Goal: Transaction & Acquisition: Purchase product/service

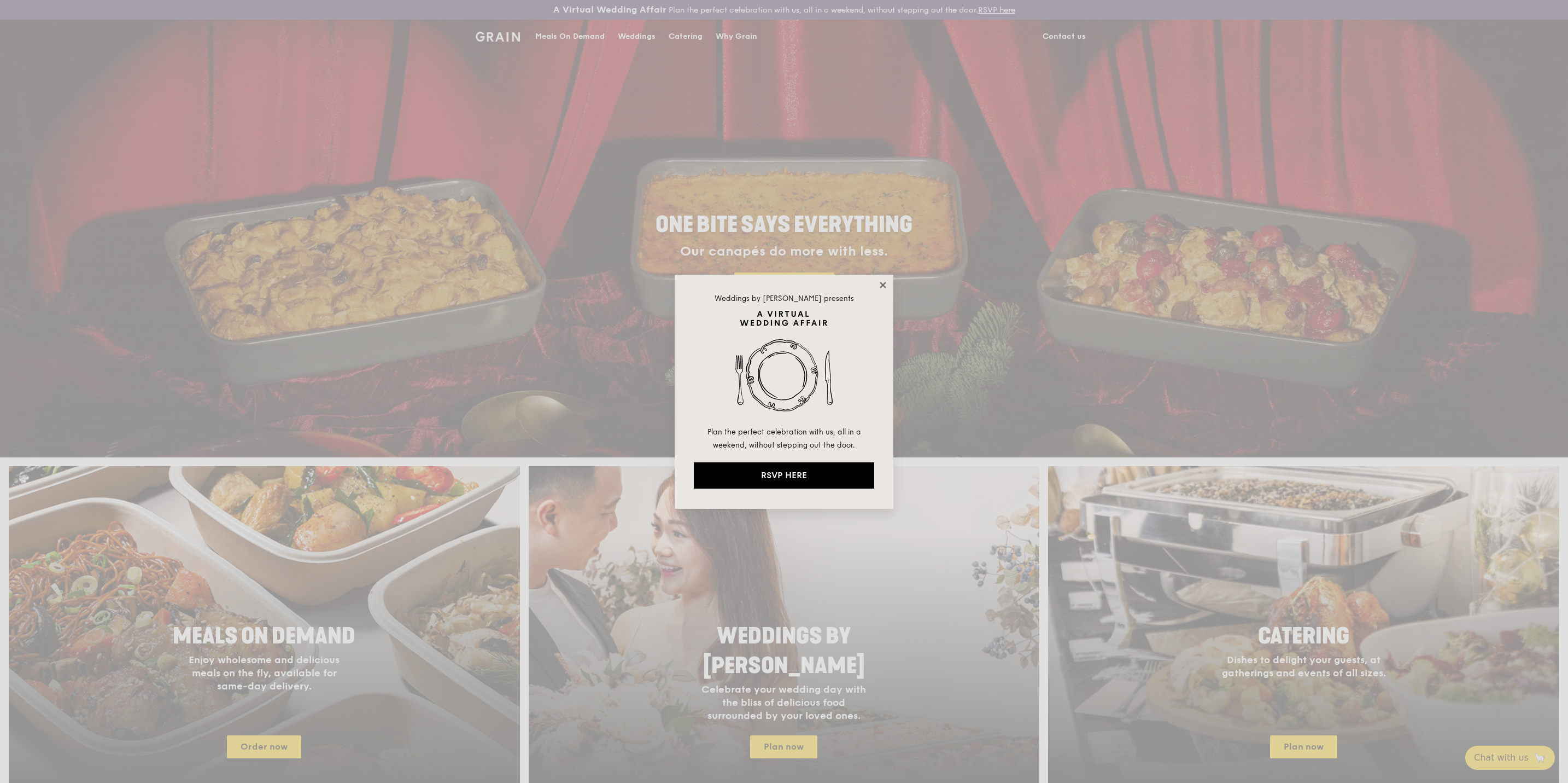
click at [884, 284] on icon at bounding box center [883, 285] width 10 height 10
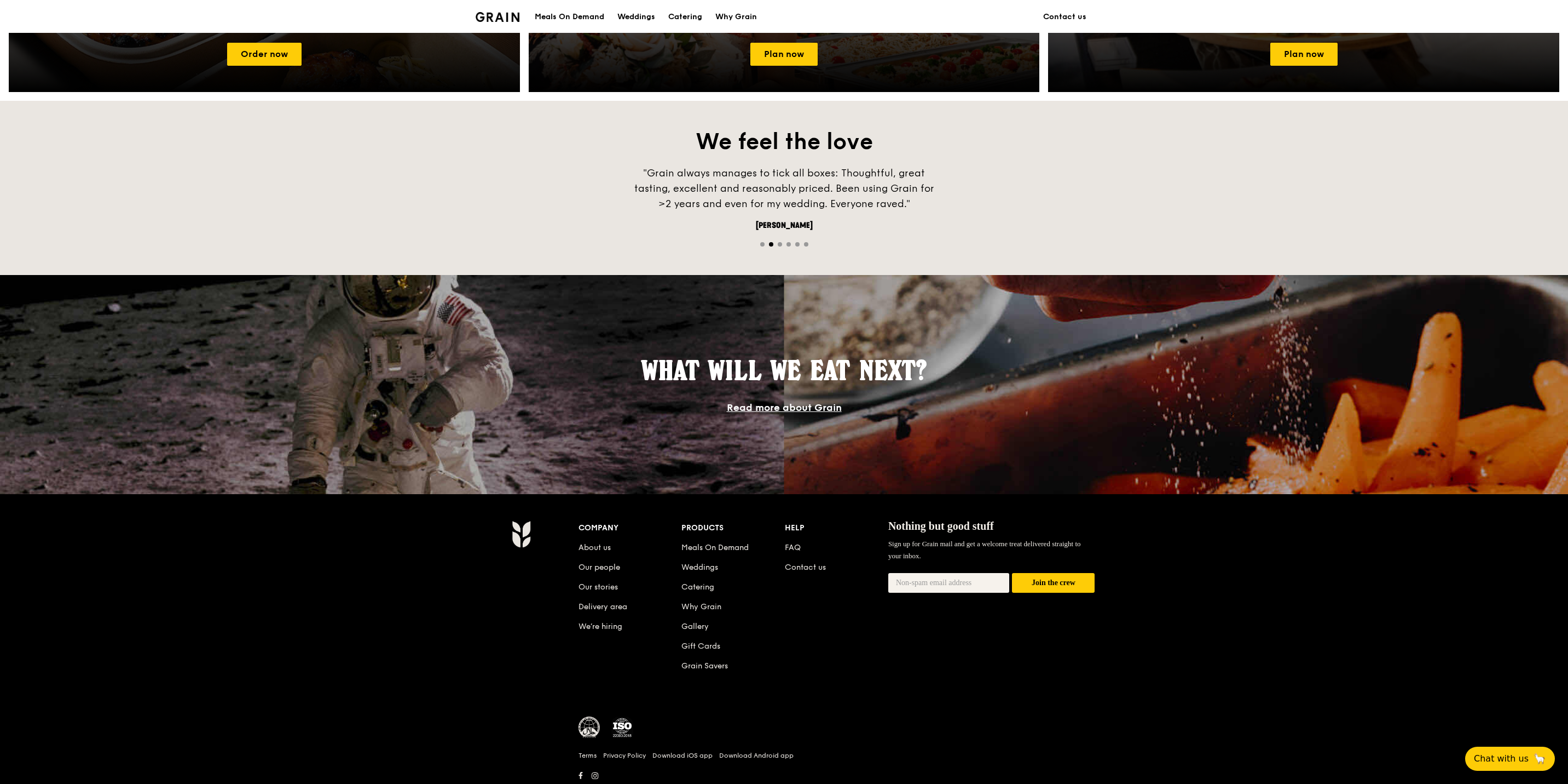
scroll to position [728, 0]
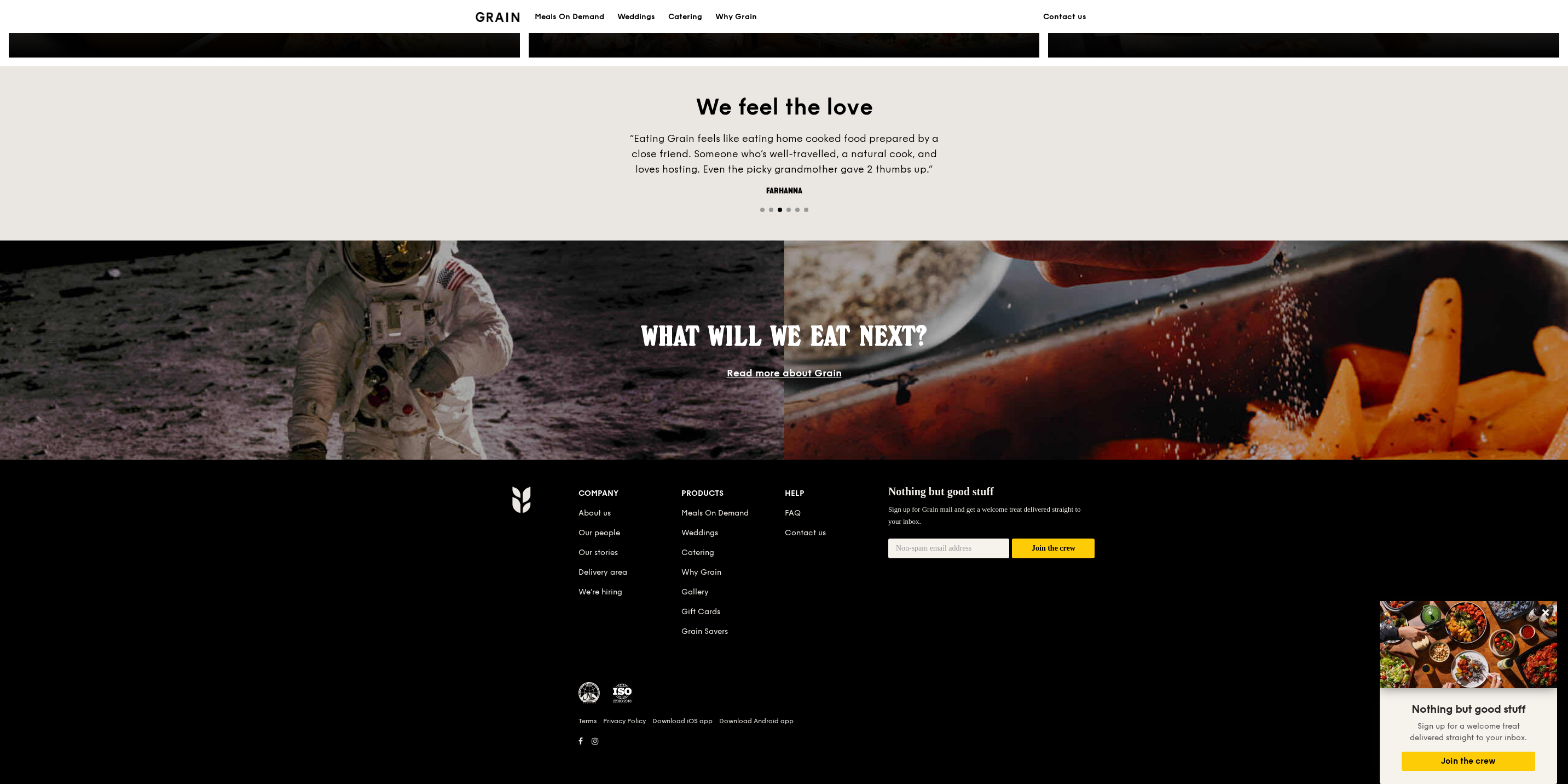
click at [705, 506] on li "Meals On Demand" at bounding box center [734, 511] width 103 height 20
click at [697, 509] on link "Meals On Demand" at bounding box center [716, 512] width 68 height 9
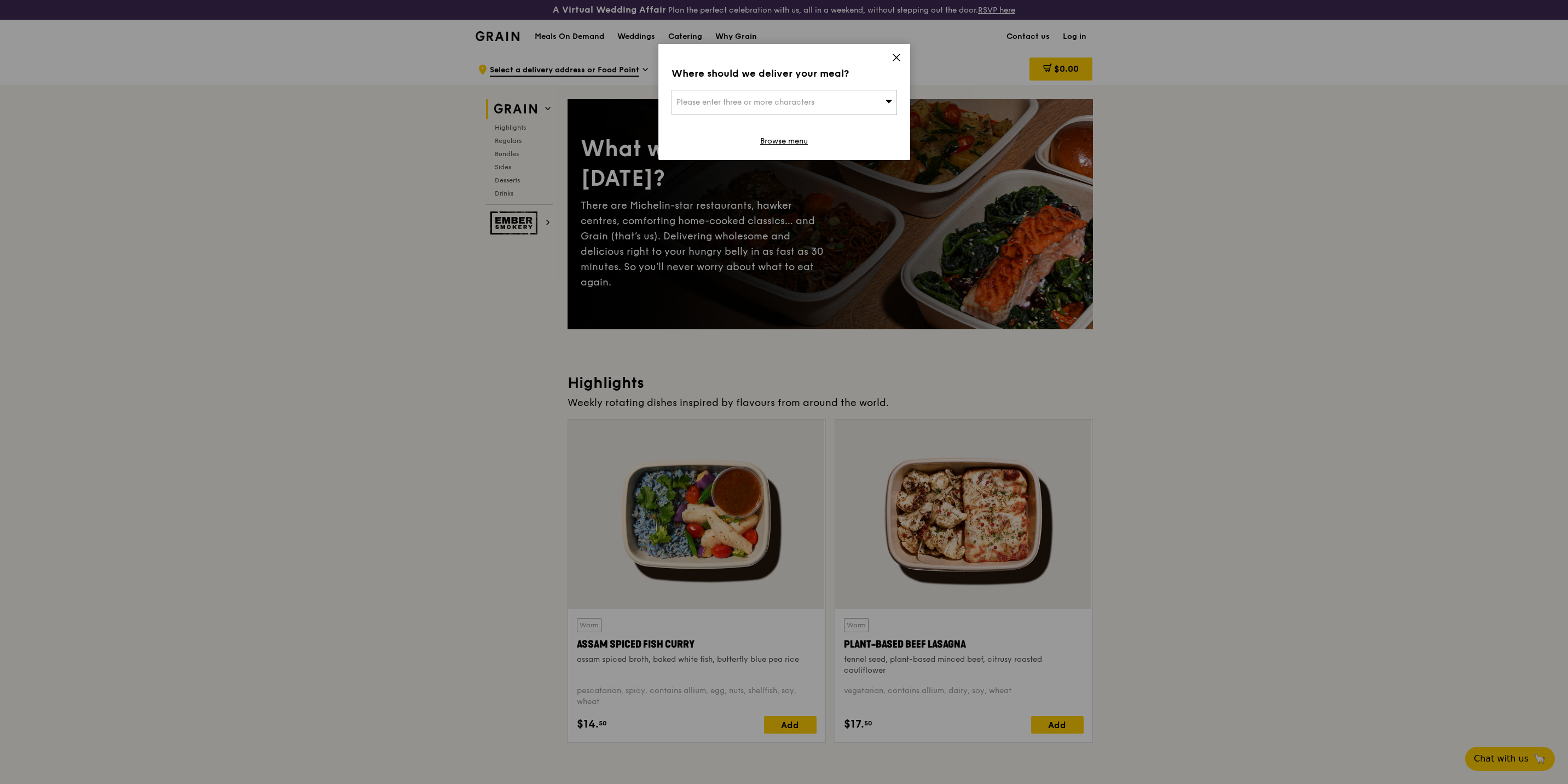
scroll to position [328, 0]
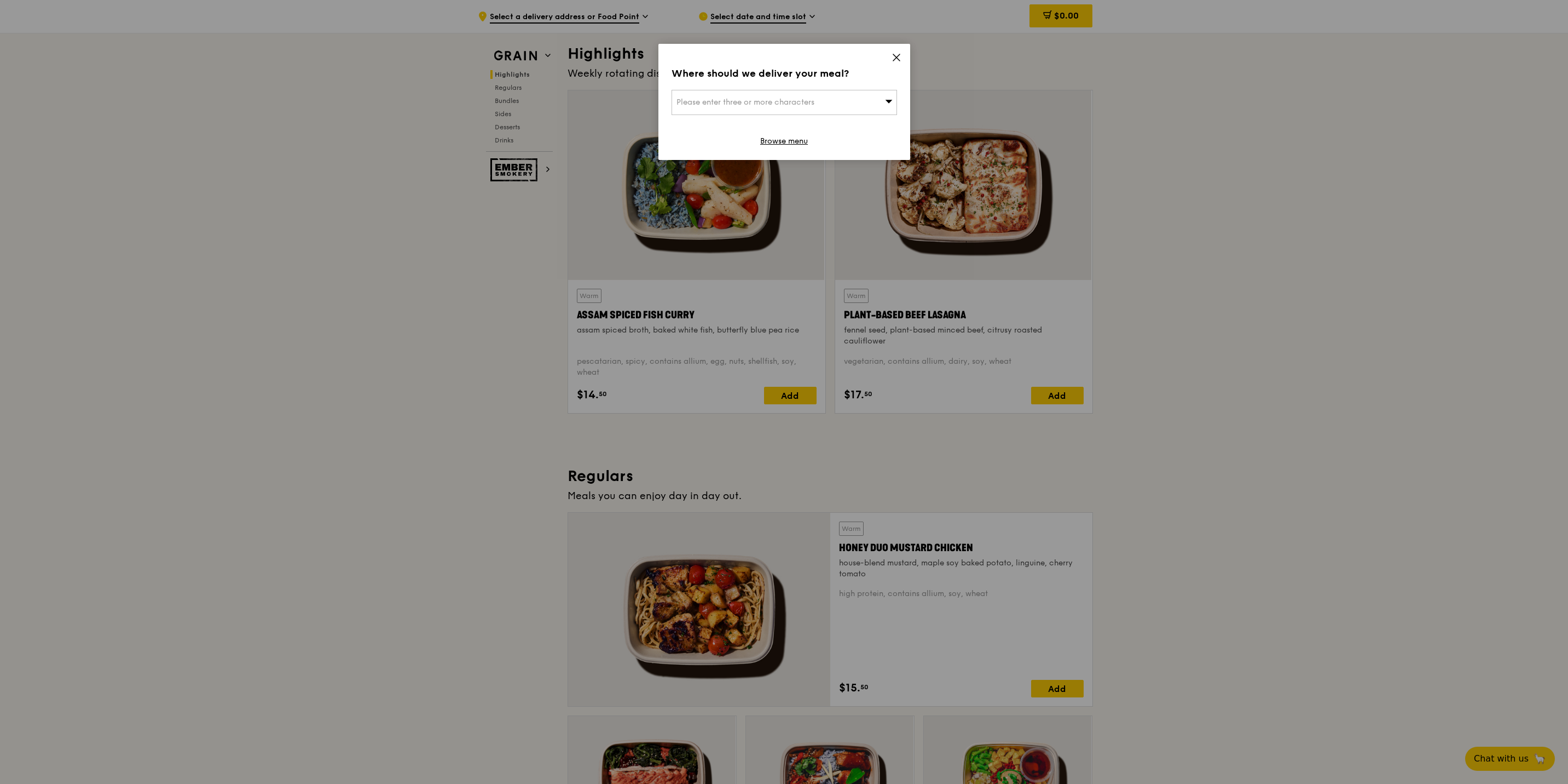
click at [899, 58] on icon at bounding box center [897, 58] width 10 height 10
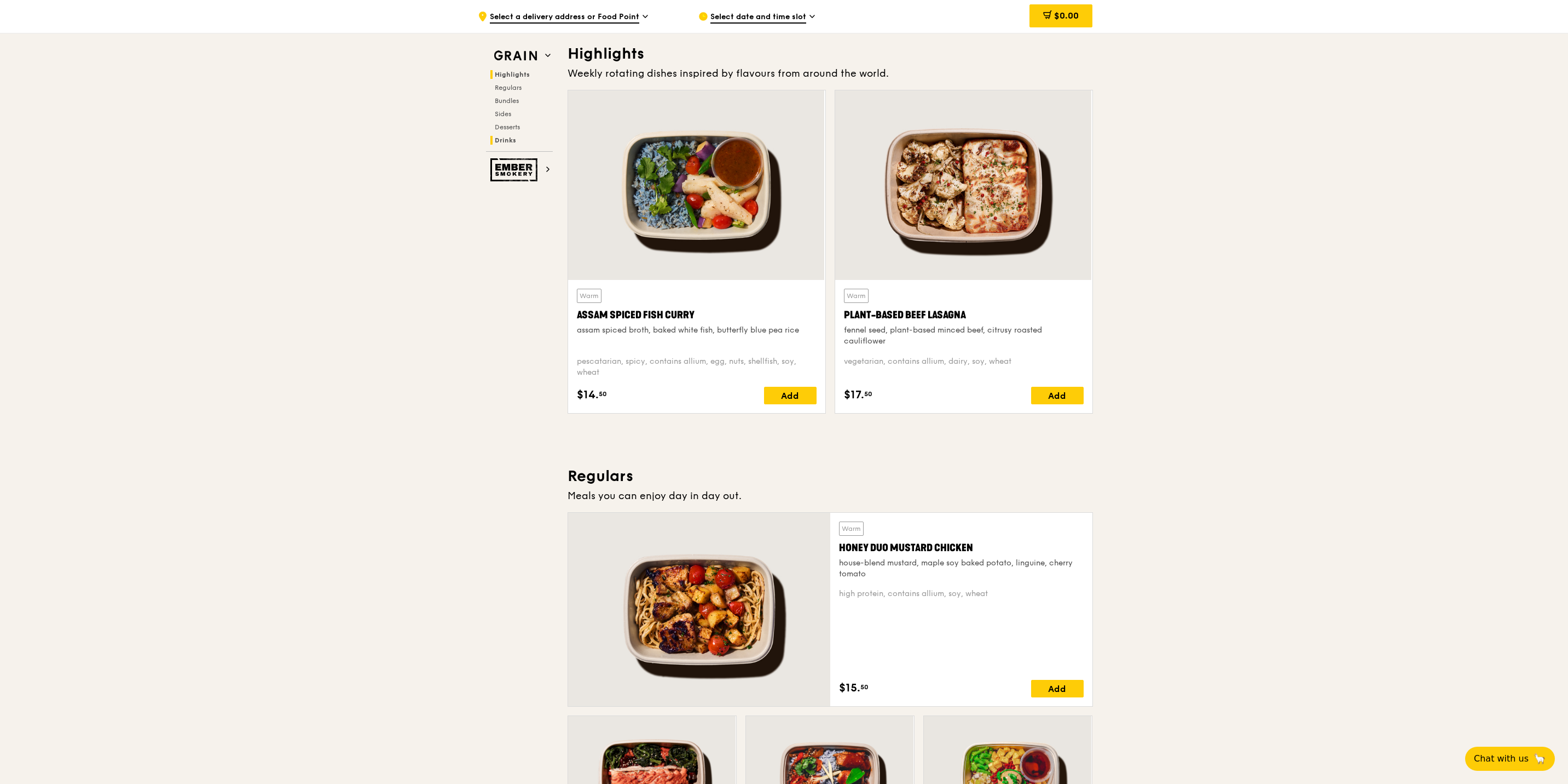
click at [502, 141] on span "Drinks" at bounding box center [505, 140] width 21 height 8
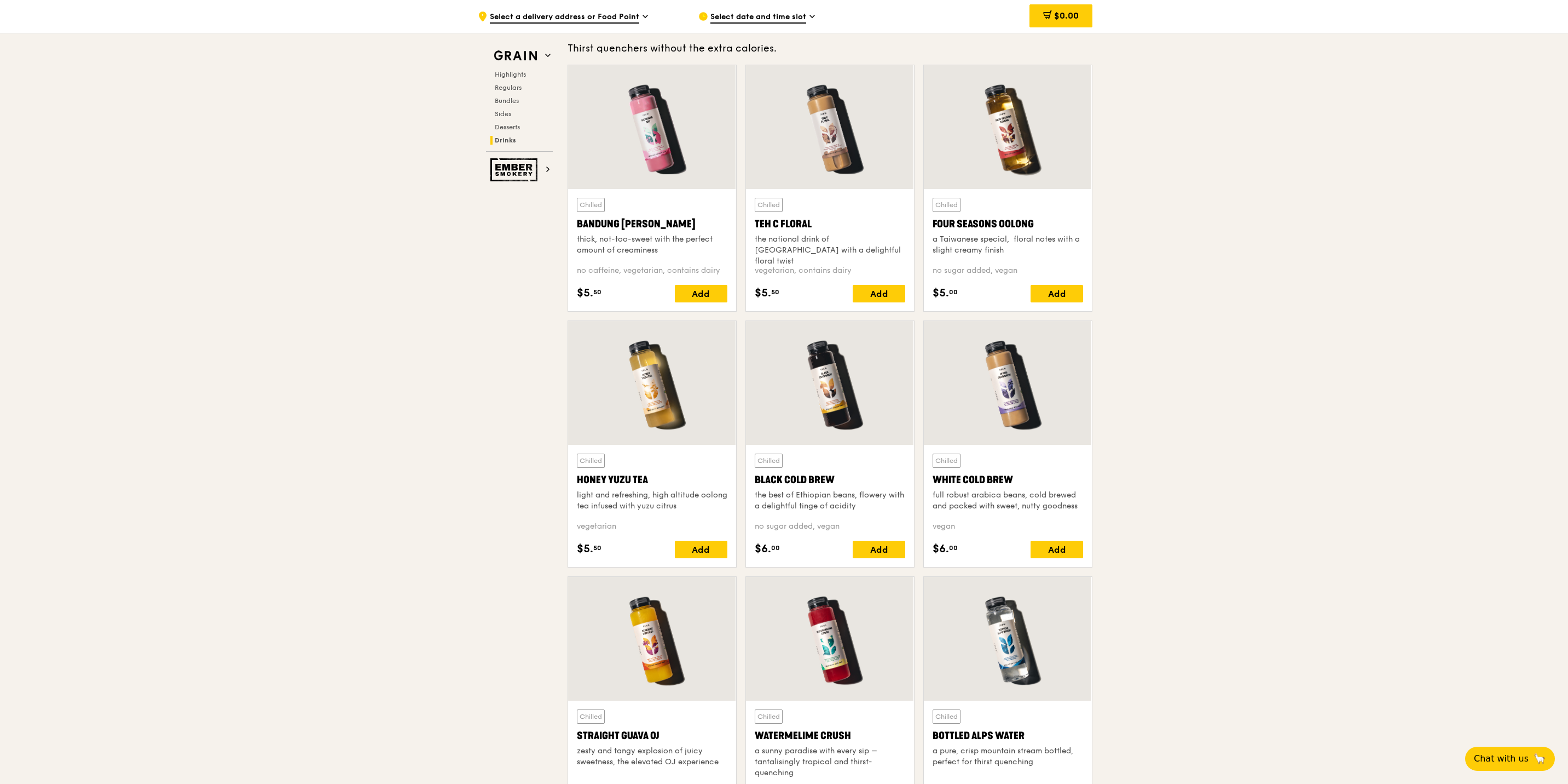
scroll to position [3824, 0]
